Goal: Transaction & Acquisition: Purchase product/service

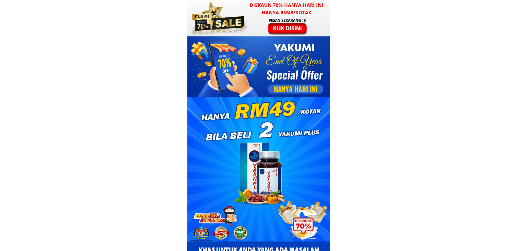
click at [289, 15] on h3 "Diskaun 70% hanya hari ini hanya RM49/kotak" at bounding box center [287, 8] width 87 height 15
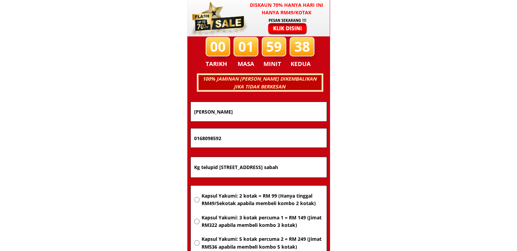
scroll to position [4358, 0]
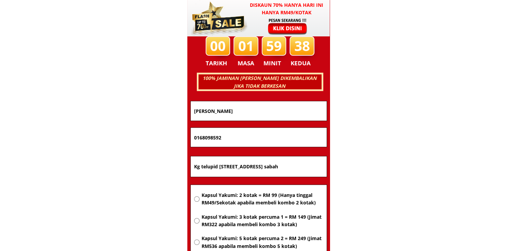
click at [288, 163] on input "Kg telupid batu 4 Peti surat 29 89320 telupid sabah" at bounding box center [259, 166] width 133 height 20
paste input "uala Lumpur"
type input "Kuala Lumpur"
click at [262, 196] on span "Kapsul Yakumi: 2 kotak = RM 99 (Hanya tinggal RM49/Sekotak apabila membeli komb…" at bounding box center [262, 198] width 122 height 15
radio input "true"
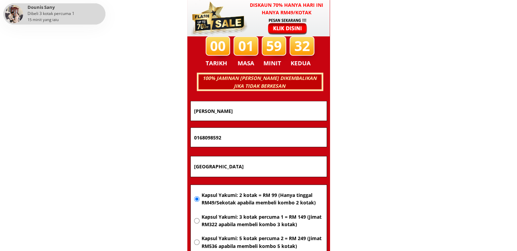
drag, startPoint x: 229, startPoint y: 139, endPoint x: 223, endPoint y: 136, distance: 6.8
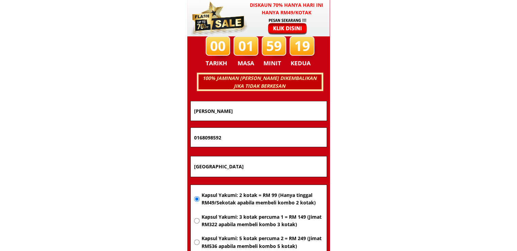
paste input "24741920"
type input "0124741920"
drag, startPoint x: 251, startPoint y: 112, endPoint x: 180, endPoint y: 110, distance: 71.5
paste input "Mohd Zahir Bin Mohd Mohayadin"
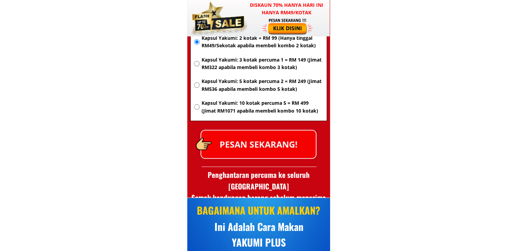
scroll to position [4562, 0]
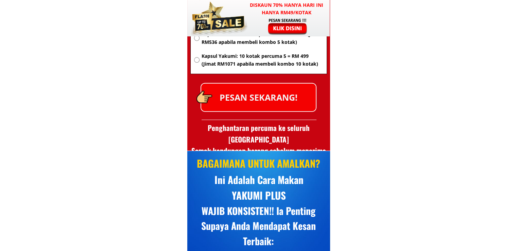
type input "Mohd Zahir Bin Mohd Mohayadin"
click at [265, 100] on p "PESAN SEKARANG!" at bounding box center [258, 98] width 115 height 28
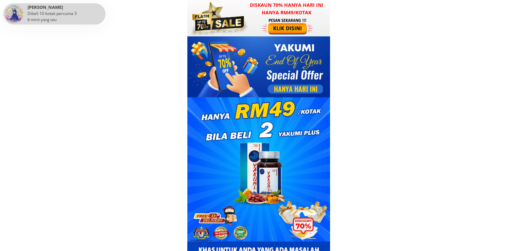
click at [256, 25] on div at bounding box center [258, 18] width 143 height 36
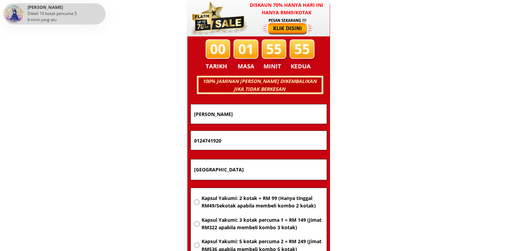
scroll to position [4358, 0]
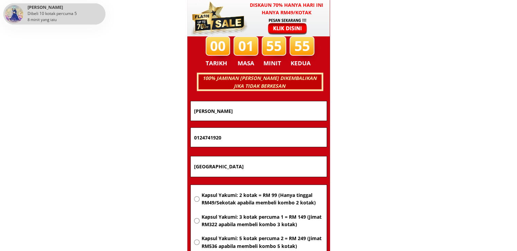
drag, startPoint x: 249, startPoint y: 166, endPoint x: 143, endPoint y: 161, distance: 106.6
paste input "pg ulu Kayan 32030 Lekir Sitiawan perak"
type input "Kpg ulu Kayan 32030 Lekir Sitiawan perak"
drag, startPoint x: 256, startPoint y: 144, endPoint x: 132, endPoint y: 139, distance: 124.2
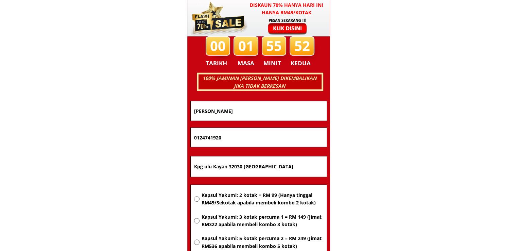
paste input "559830"
type input "0125598300"
drag, startPoint x: 283, startPoint y: 113, endPoint x: 108, endPoint y: 112, distance: 175.2
paste input "Khusaini sulaima"
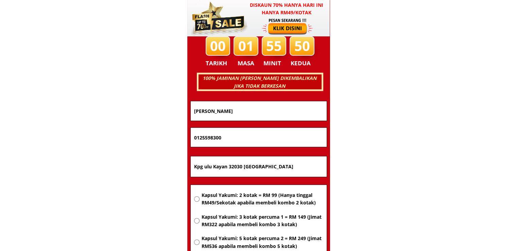
type input "Khusaini sulaiman"
click at [275, 201] on span "Kapsul Yakumi: 2 kotak = RM 99 (Hanya tinggal RM49/Sekotak apabila membeli komb…" at bounding box center [262, 198] width 122 height 15
radio input "true"
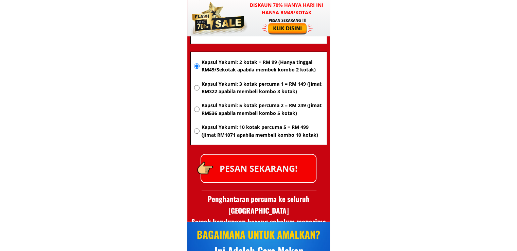
scroll to position [4494, 0]
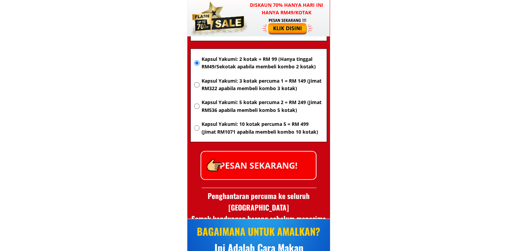
click at [276, 169] on p "PESAN SEKARANG!" at bounding box center [258, 166] width 115 height 28
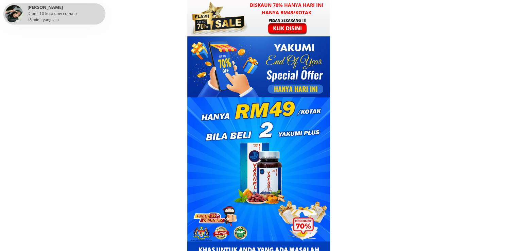
click at [274, 22] on div at bounding box center [288, 26] width 53 height 17
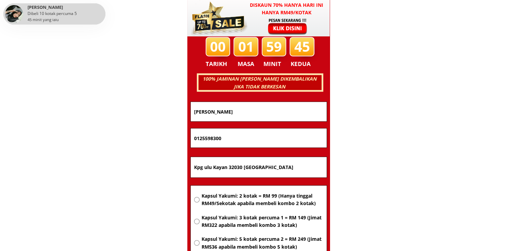
scroll to position [4358, 0]
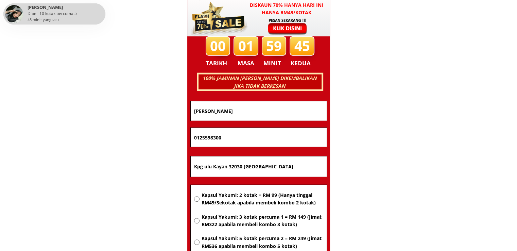
drag, startPoint x: 304, startPoint y: 168, endPoint x: 98, endPoint y: 165, distance: 206.1
paste input "E35-2 kg talong luat 33400 lenggong"
type input "E35-2 kg talong luat 33400 lenggong perak"
click at [241, 199] on span "Kapsul Yakumi: 2 kotak = RM 99 (Hanya tinggal RM49/Sekotak apabila membeli komb…" at bounding box center [262, 198] width 122 height 15
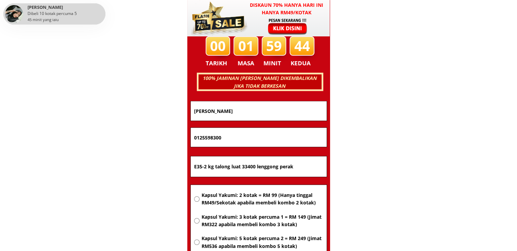
radio input "true"
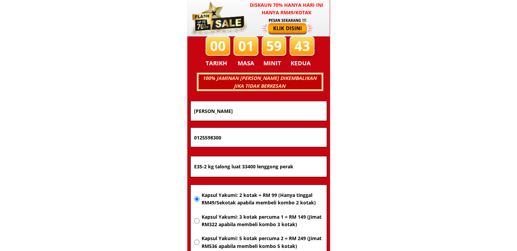
drag, startPoint x: 189, startPoint y: 135, endPoint x: 104, endPoint y: 134, distance: 85.0
paste input "3747407"
type input "0123747407"
drag, startPoint x: 172, startPoint y: 115, endPoint x: 103, endPoint y: 115, distance: 68.7
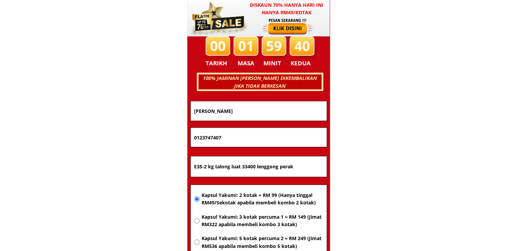
paste input "[PERSON_NAME] b. shaari"
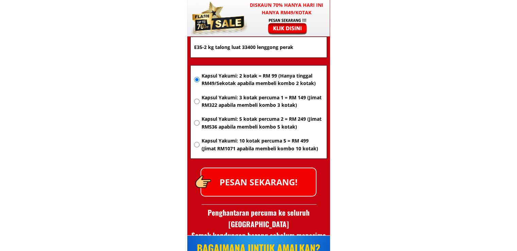
scroll to position [4528, 0]
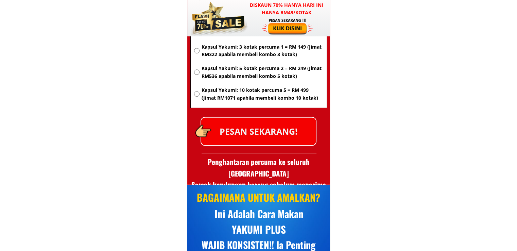
type input "[PERSON_NAME] b. shaari"
click at [275, 128] on p "PESAN SEKARANG!" at bounding box center [258, 132] width 115 height 28
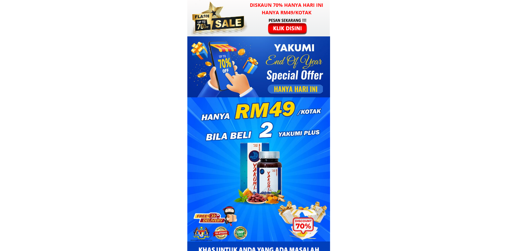
click at [262, 21] on div at bounding box center [288, 26] width 53 height 17
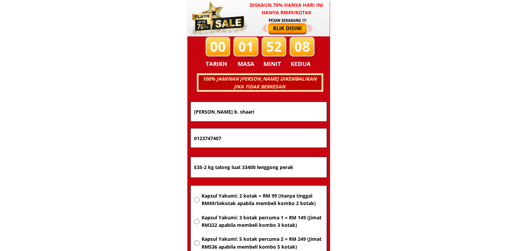
scroll to position [4358, 0]
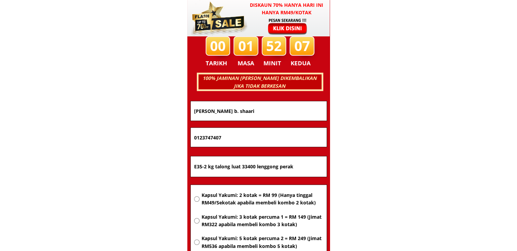
drag, startPoint x: 295, startPoint y: 165, endPoint x: 120, endPoint y: 163, distance: 175.2
paste input "[STREET_ADDRESS]"
type input "[STREET_ADDRESS]"
click at [257, 200] on span "Kapsul Yakumi: 2 kotak = RM 99 (Hanya tinggal RM49/Sekotak apabila membeli komb…" at bounding box center [262, 198] width 122 height 15
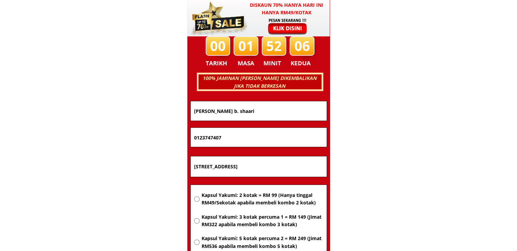
radio input "true"
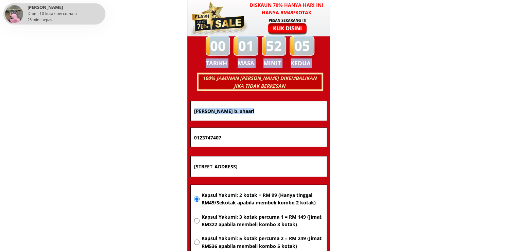
drag, startPoint x: 247, startPoint y: 127, endPoint x: 124, endPoint y: 134, distance: 123.0
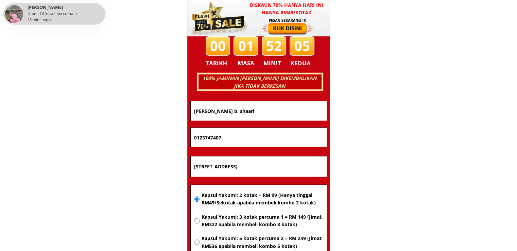
drag, startPoint x: 227, startPoint y: 138, endPoint x: 87, endPoint y: 138, distance: 140.1
paste input "97763203"
type input "0197763203"
drag, startPoint x: 272, startPoint y: 111, endPoint x: 96, endPoint y: 113, distance: 176.2
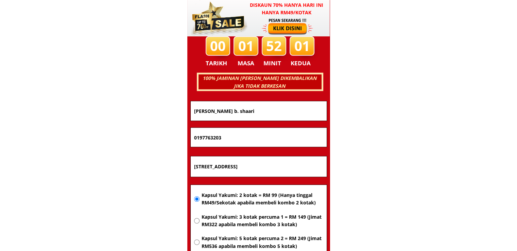
paste input "[PERSON_NAME]"
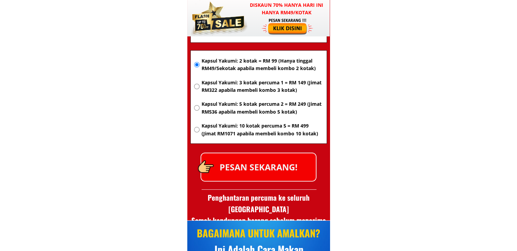
scroll to position [4494, 0]
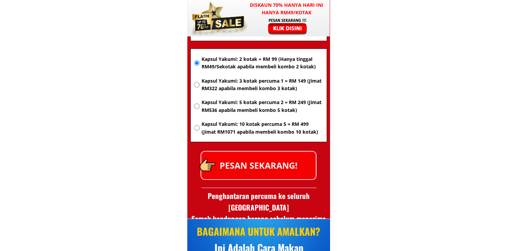
type input "[PERSON_NAME]"
click at [296, 160] on p "PESAN SEKARANG!" at bounding box center [258, 166] width 115 height 28
